Goal: Task Accomplishment & Management: Manage account settings

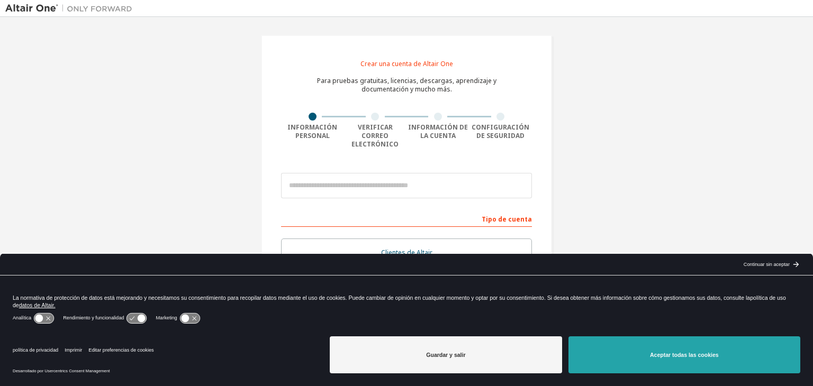
click at [630, 363] on button "Aceptar todas las cookies" at bounding box center [685, 355] width 232 height 37
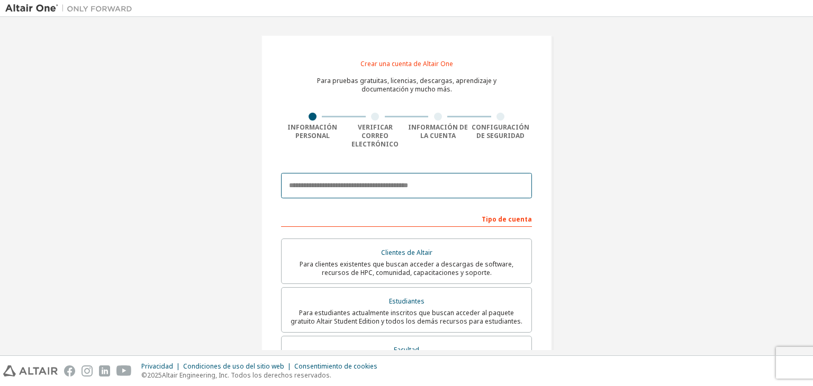
click at [371, 183] on input "email" at bounding box center [406, 185] width 251 height 25
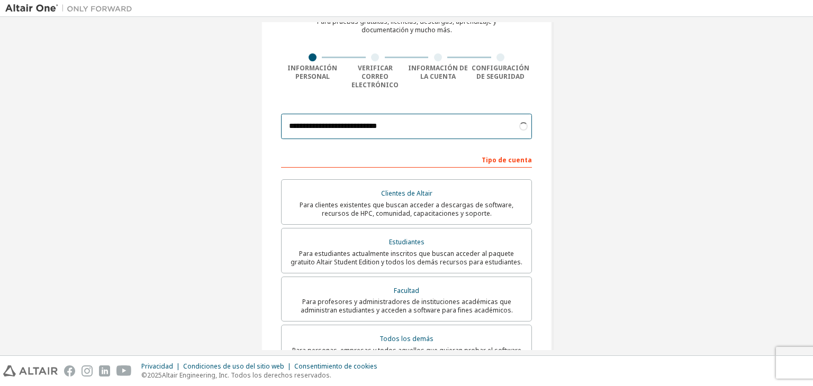
scroll to position [59, 0]
type input "**********"
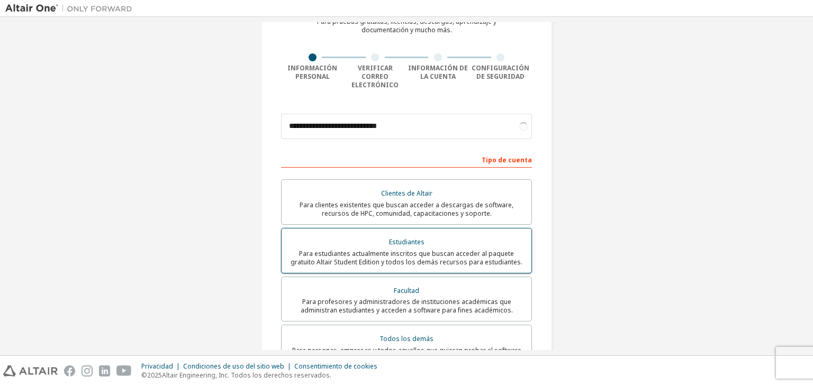
click at [372, 236] on div "Estudiantes" at bounding box center [406, 242] width 237 height 15
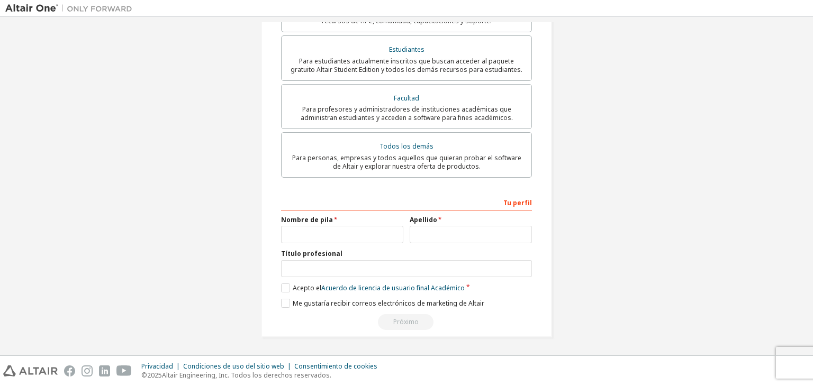
scroll to position [245, 0]
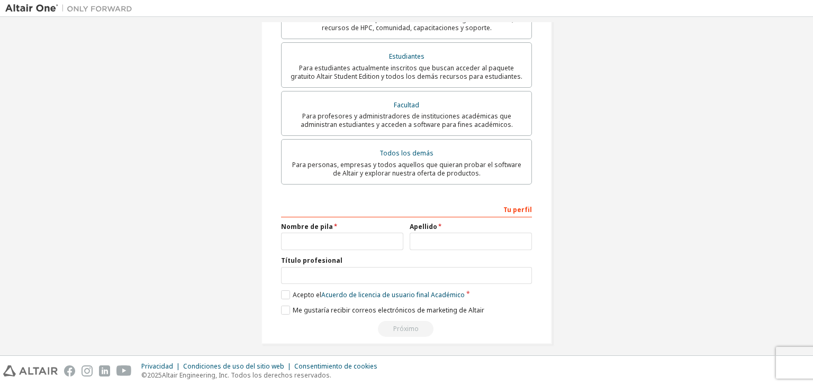
click at [332, 223] on label "Nombre de pila" at bounding box center [342, 227] width 122 height 8
click at [337, 233] on input "text" at bounding box center [342, 241] width 122 height 17
type input "*****"
type input "**********"
click at [285, 291] on label "Acepto el Acuerdo de licencia de usuario final Académico" at bounding box center [373, 295] width 184 height 9
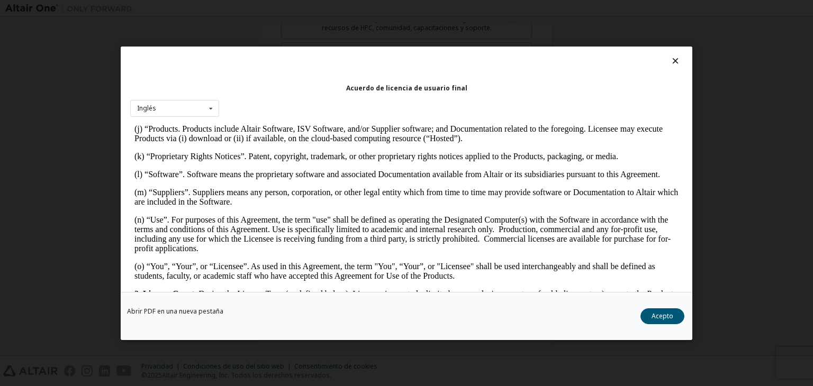
scroll to position [518, 0]
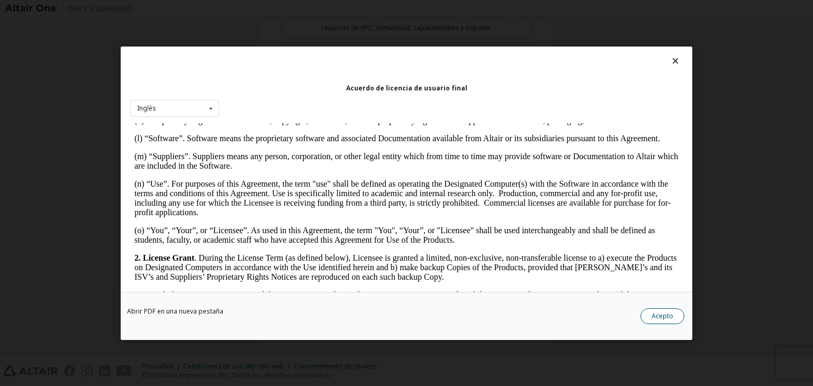
click at [654, 313] on font "Acepto" at bounding box center [663, 316] width 22 height 9
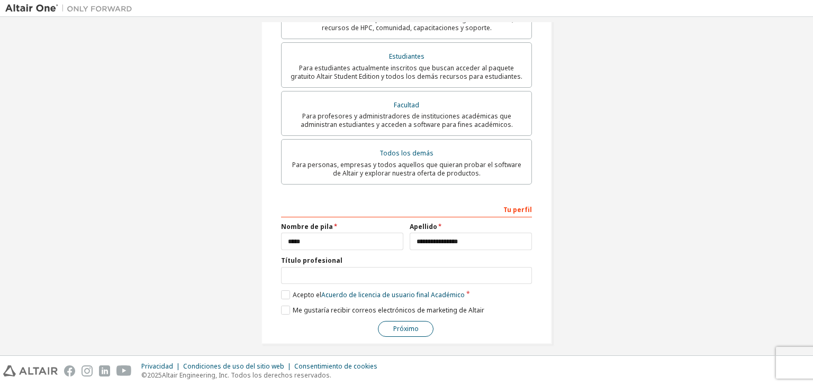
click at [398, 325] on font "Próximo" at bounding box center [405, 329] width 25 height 9
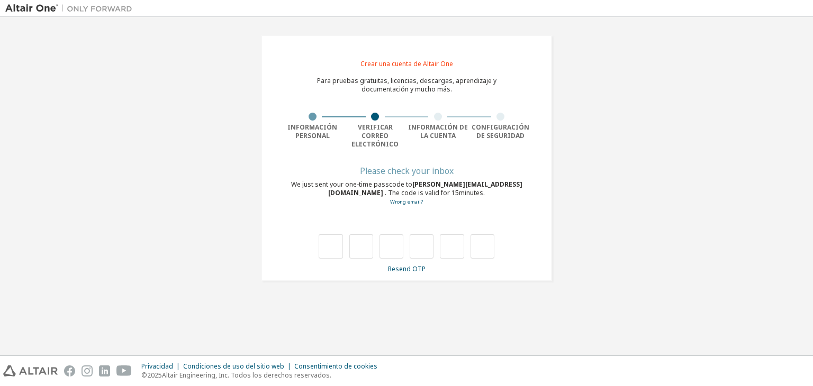
scroll to position [0, 0]
type input "*"
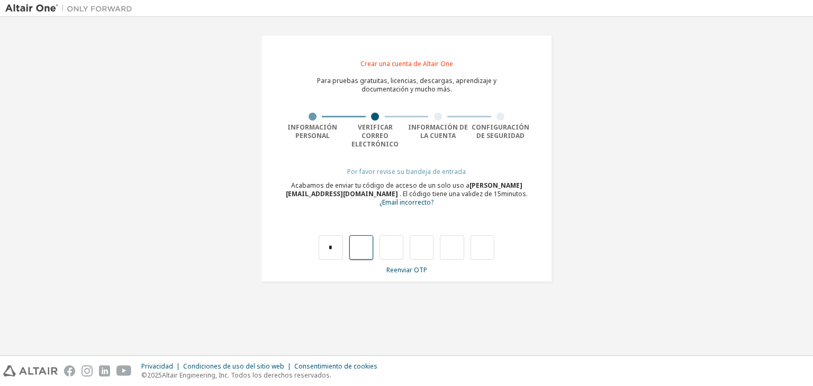
type input "*"
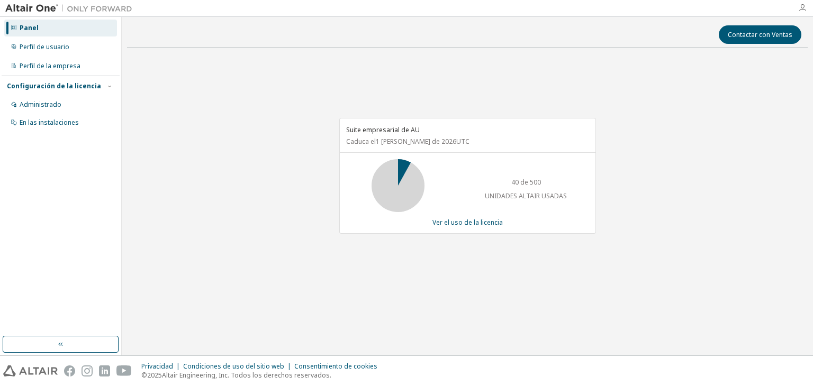
click at [802, 8] on icon "button" at bounding box center [802, 8] width 8 height 8
click at [45, 128] on div "En las instalaciones" at bounding box center [60, 122] width 113 height 17
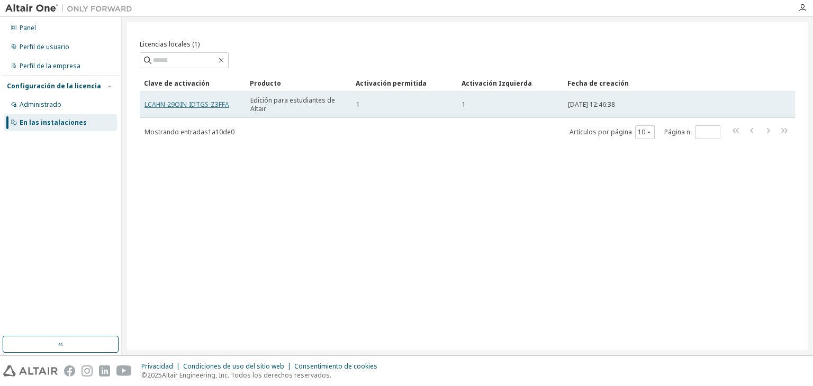
click at [184, 103] on font "LCAHN-29OIN-IDTGS-Z3FFA" at bounding box center [187, 104] width 85 height 9
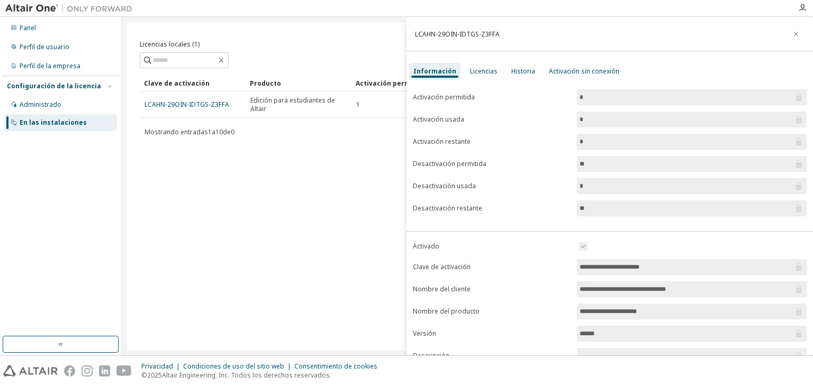
scroll to position [100, 0]
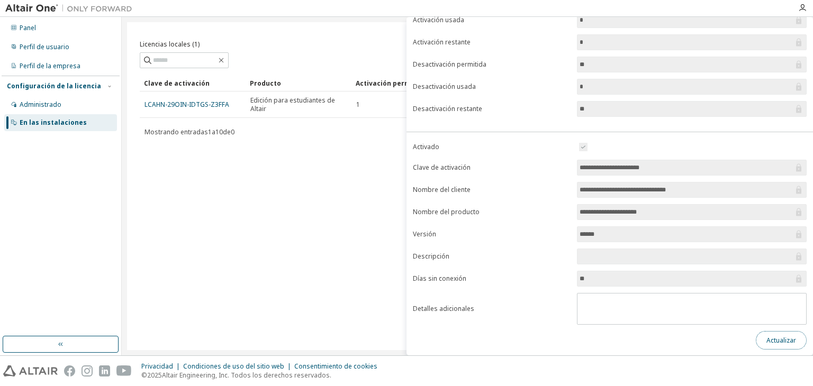
click at [770, 337] on font "Actualizar" at bounding box center [782, 340] width 30 height 9
